Goal: Information Seeking & Learning: Understand process/instructions

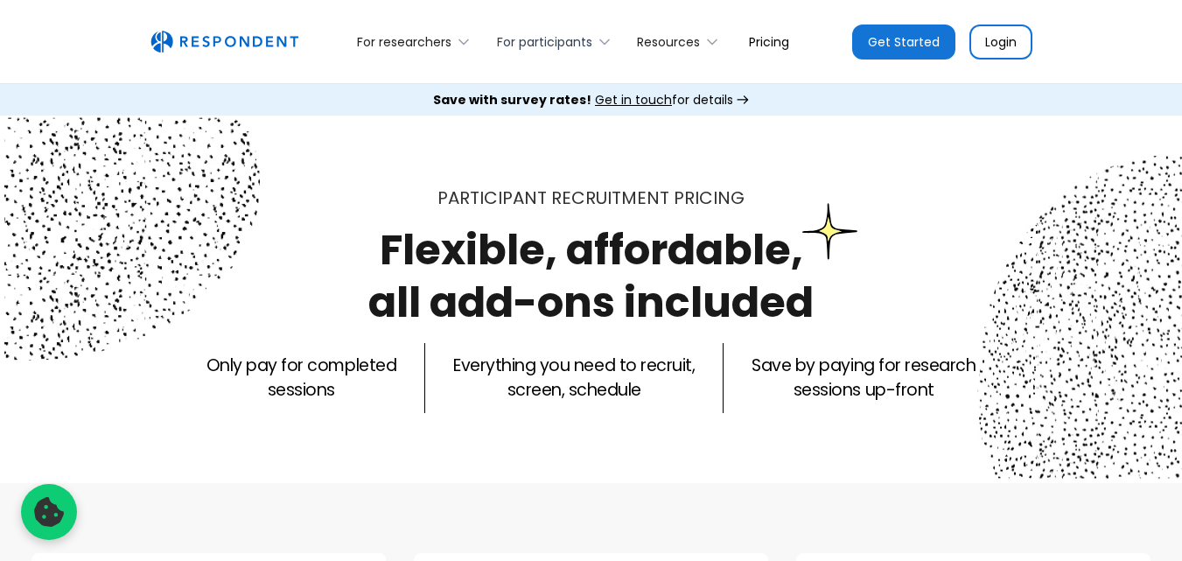
click at [546, 41] on div "For participants" at bounding box center [544, 42] width 95 height 18
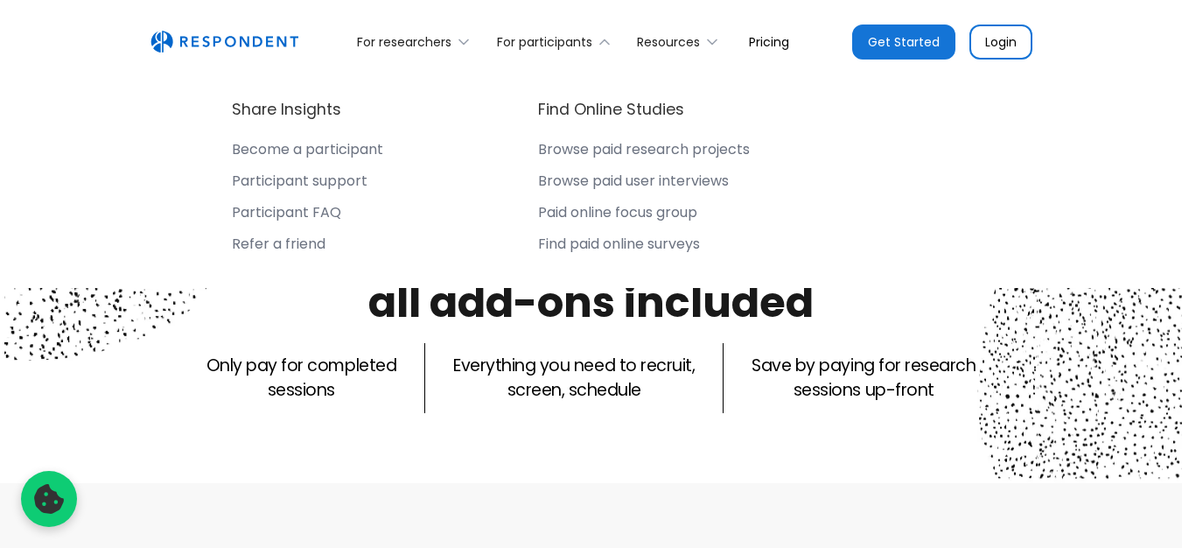
click at [308, 210] on div "Participant FAQ" at bounding box center [286, 213] width 109 height 18
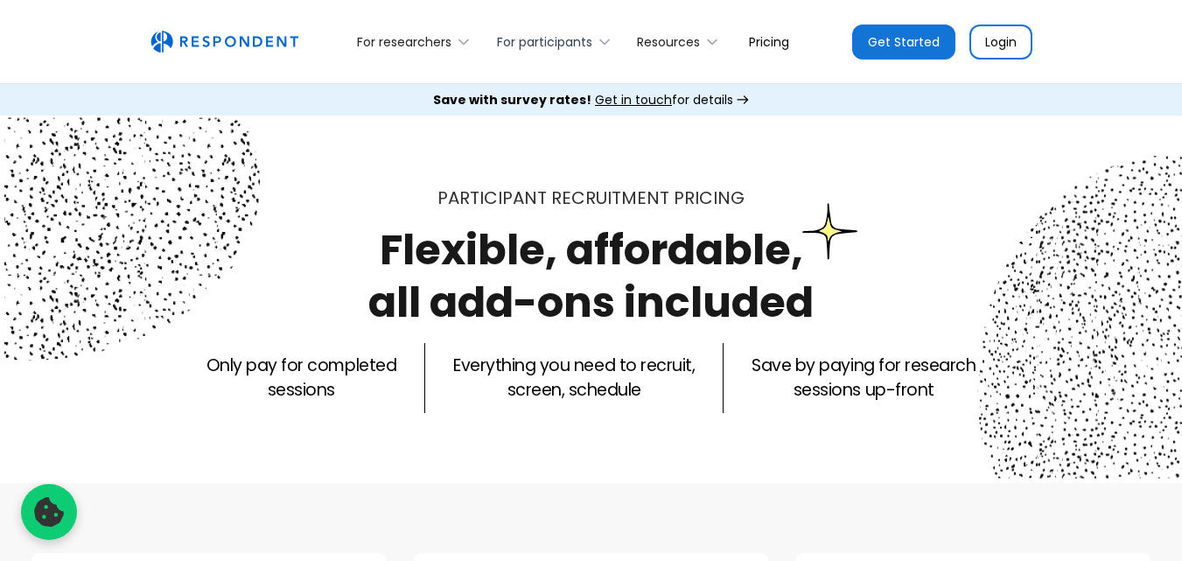
click at [599, 37] on icon at bounding box center [605, 42] width 18 height 18
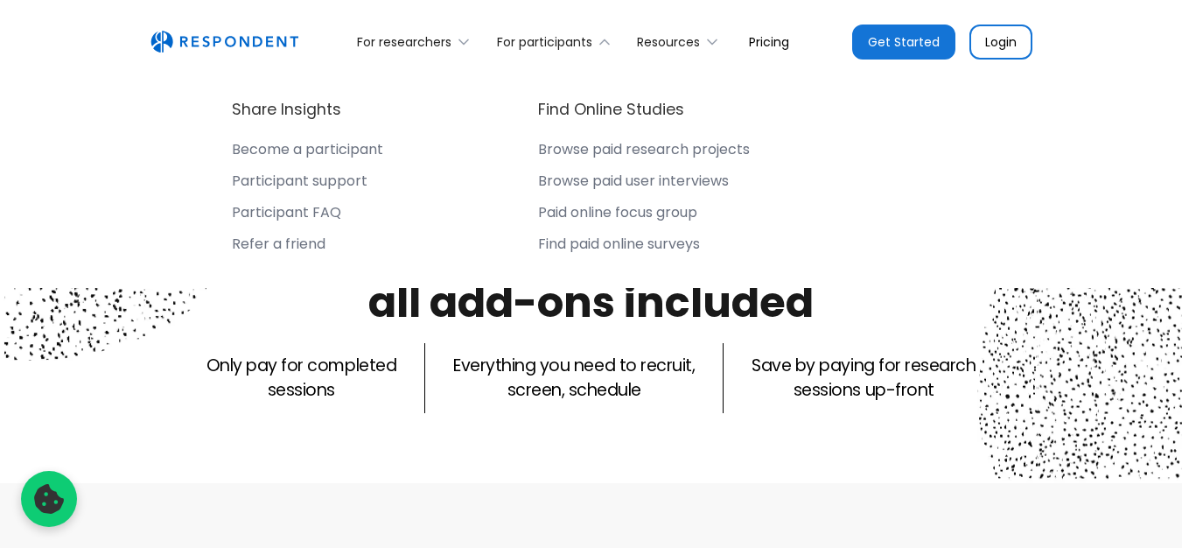
click at [1013, 46] on link "Login" at bounding box center [1001, 42] width 63 height 35
